Goal: Task Accomplishment & Management: Manage account settings

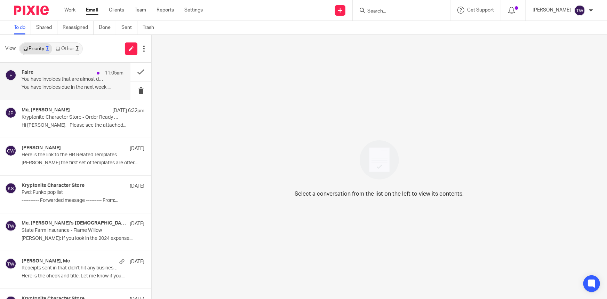
click at [54, 86] on p "You have invoices due in the next week ..." at bounding box center [73, 88] width 102 height 6
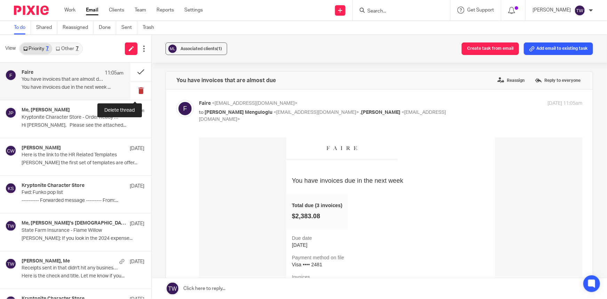
click at [135, 89] on button at bounding box center [140, 90] width 21 height 18
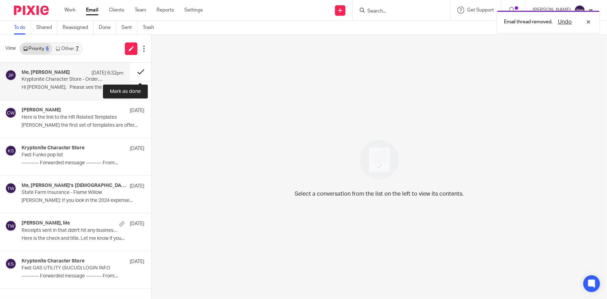
click at [140, 72] on button at bounding box center [140, 72] width 21 height 18
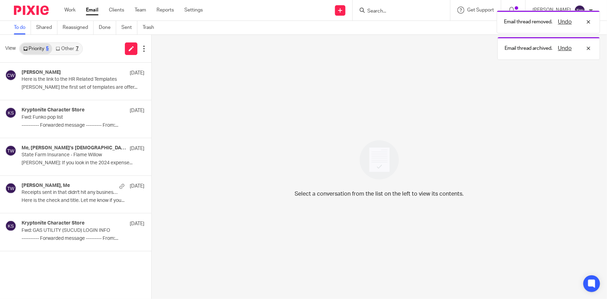
click at [65, 52] on link "Other 7" at bounding box center [67, 48] width 30 height 11
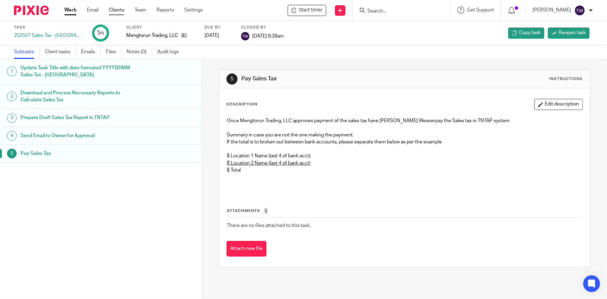
click at [116, 8] on link "Clients" at bounding box center [116, 10] width 15 height 7
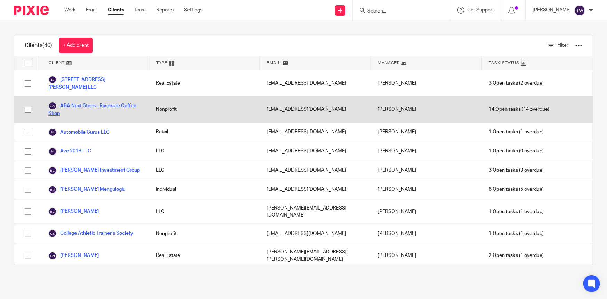
click at [78, 102] on link "ABA Next Steps - Riverside Coffee Shop" at bounding box center [95, 109] width 94 height 15
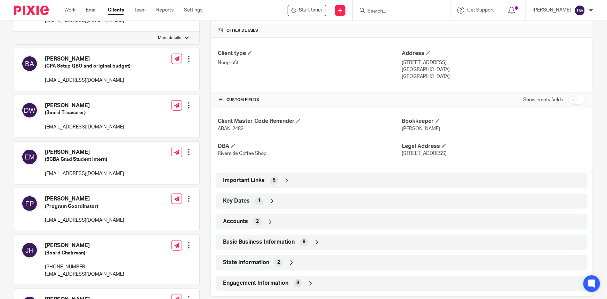
scroll to position [190, 0]
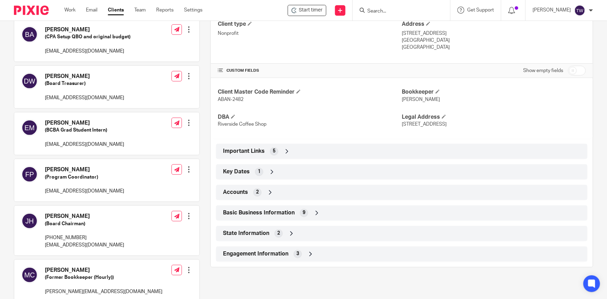
click at [287, 150] on icon at bounding box center [287, 151] width 7 height 7
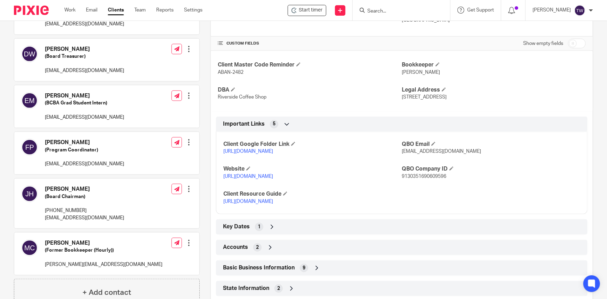
scroll to position [221, 0]
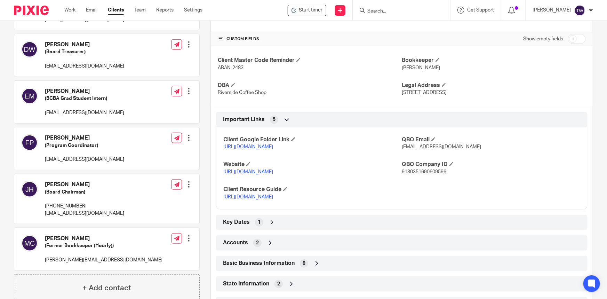
click at [576, 41] on input "checkbox" at bounding box center [577, 39] width 18 height 10
checkbox input "true"
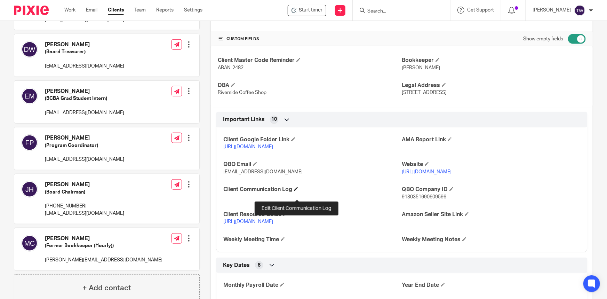
click at [297, 191] on span at bounding box center [296, 189] width 4 height 4
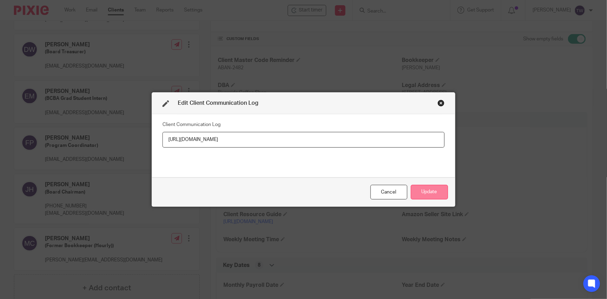
type input "https://docs.google.com/document/d/1vPG7SM2KlnqO3gnKhtslQEADX1TGe1Ym4v_lr_DYuec/"
click at [418, 191] on button "Update" at bounding box center [429, 192] width 37 height 15
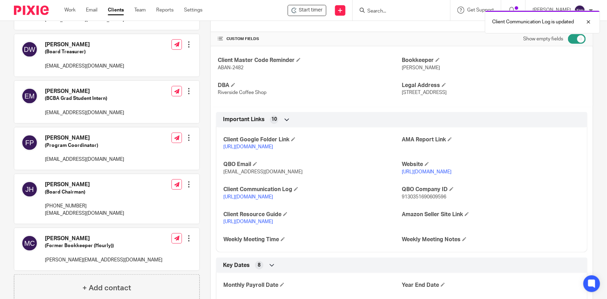
click at [265, 199] on link "https://docs.google.com/document/d/1vPG7SM2KlnqO3gnKhtslQEADX1TGe1Ym4v_lr_DYuec/" at bounding box center [248, 196] width 50 height 5
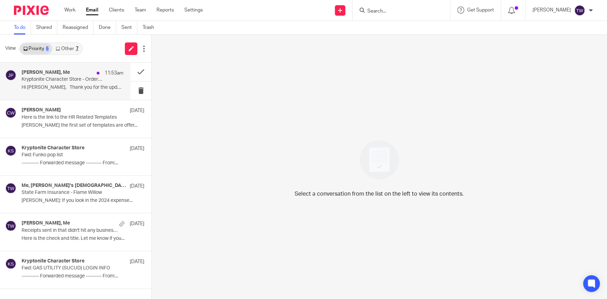
click at [74, 82] on p "Kryptonite Character Store - Order Ready for Shipping [DATE]" at bounding box center [63, 80] width 82 height 6
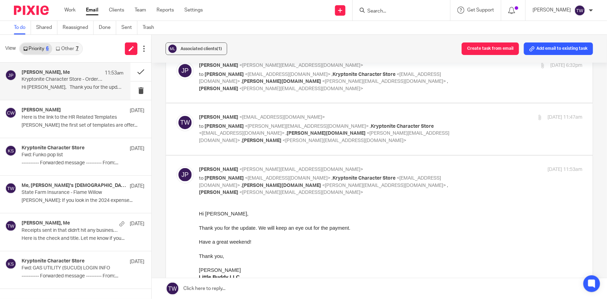
scroll to position [63, 0]
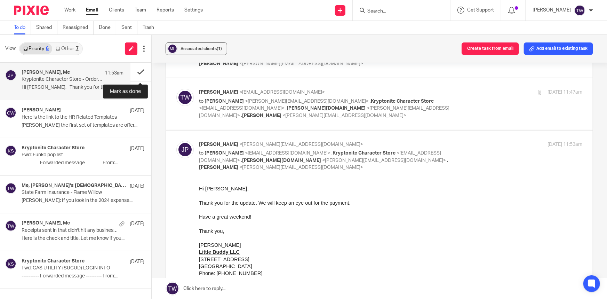
click at [141, 70] on button at bounding box center [140, 72] width 21 height 18
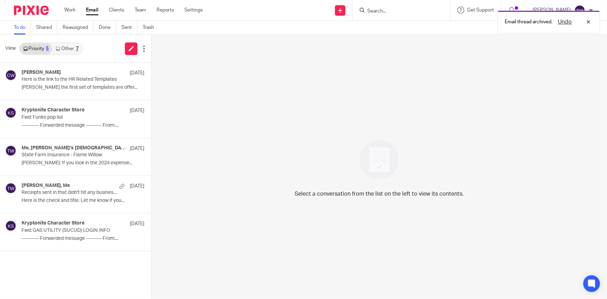
click at [62, 50] on link "Other 7" at bounding box center [67, 48] width 30 height 11
